Goal: Information Seeking & Learning: Learn about a topic

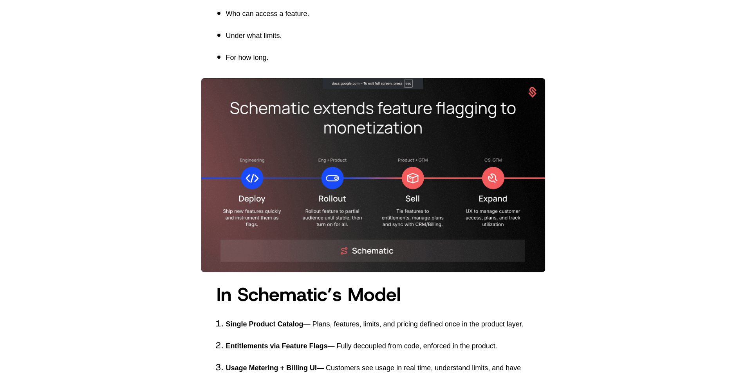
click at [257, 345] on span "Entitlements via Feature Flags" at bounding box center [277, 346] width 102 height 8
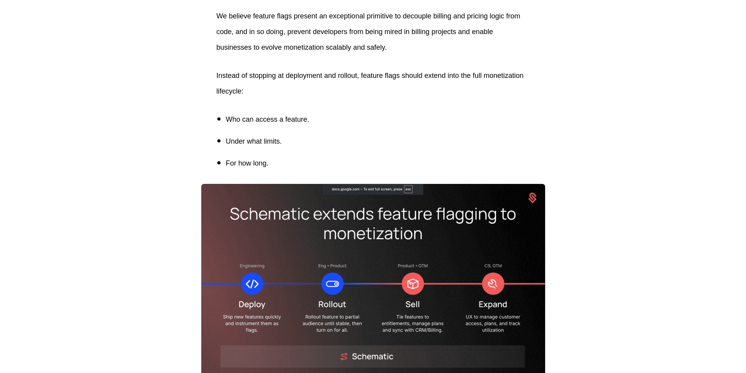
scroll to position [1919, 0]
